Goal: Task Accomplishment & Management: Manage account settings

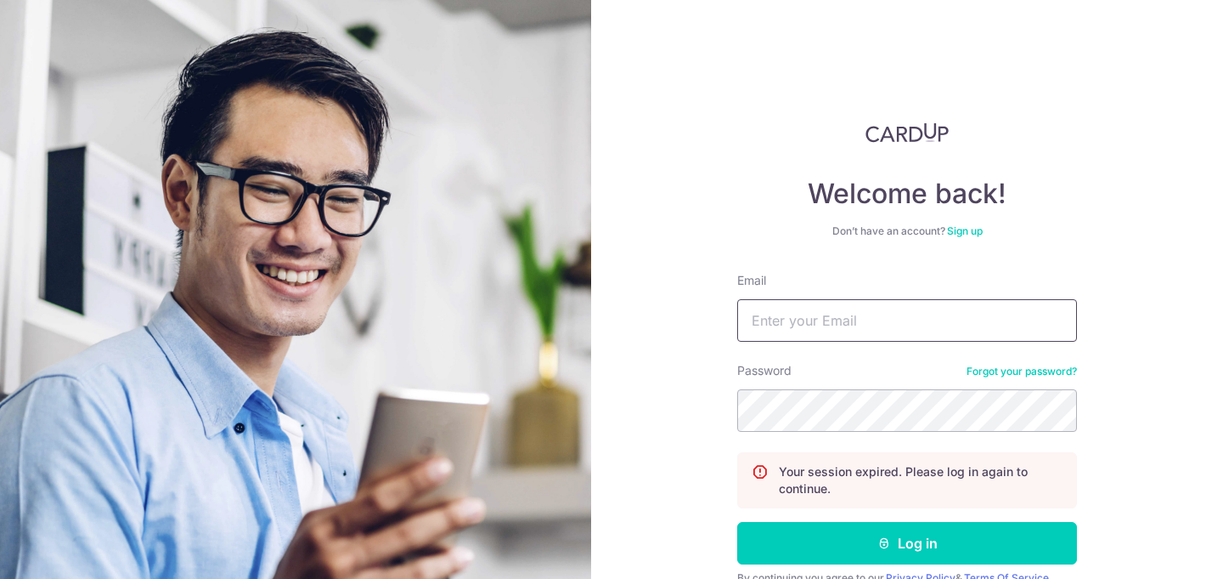
click at [937, 321] on input "Email" at bounding box center [907, 320] width 340 height 42
type input "[EMAIL_ADDRESS][DOMAIN_NAME]"
click at [737, 522] on button "Log in" at bounding box center [907, 543] width 340 height 42
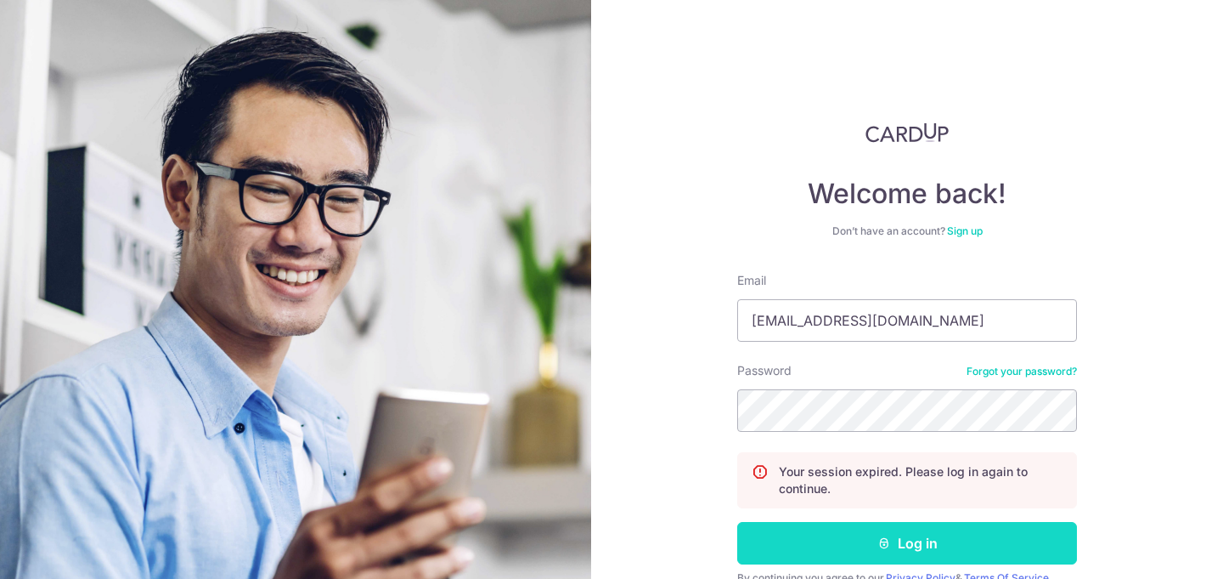
click at [864, 542] on button "Log in" at bounding box center [907, 543] width 340 height 42
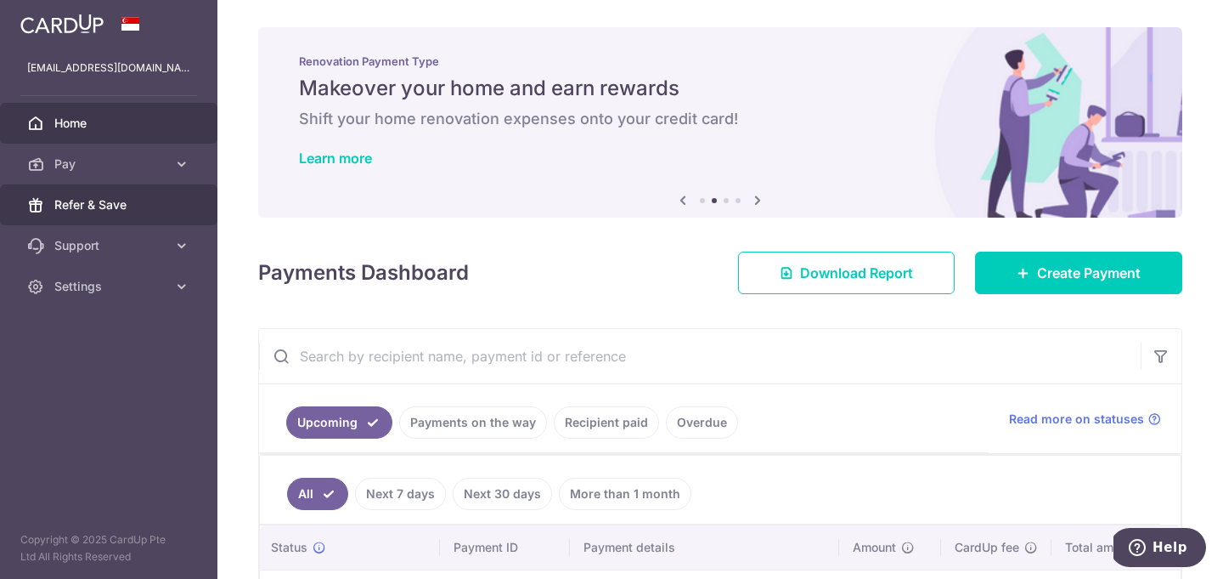
click at [179, 202] on link "Refer & Save" at bounding box center [108, 204] width 217 height 41
